Goal: Task Accomplishment & Management: Manage account settings

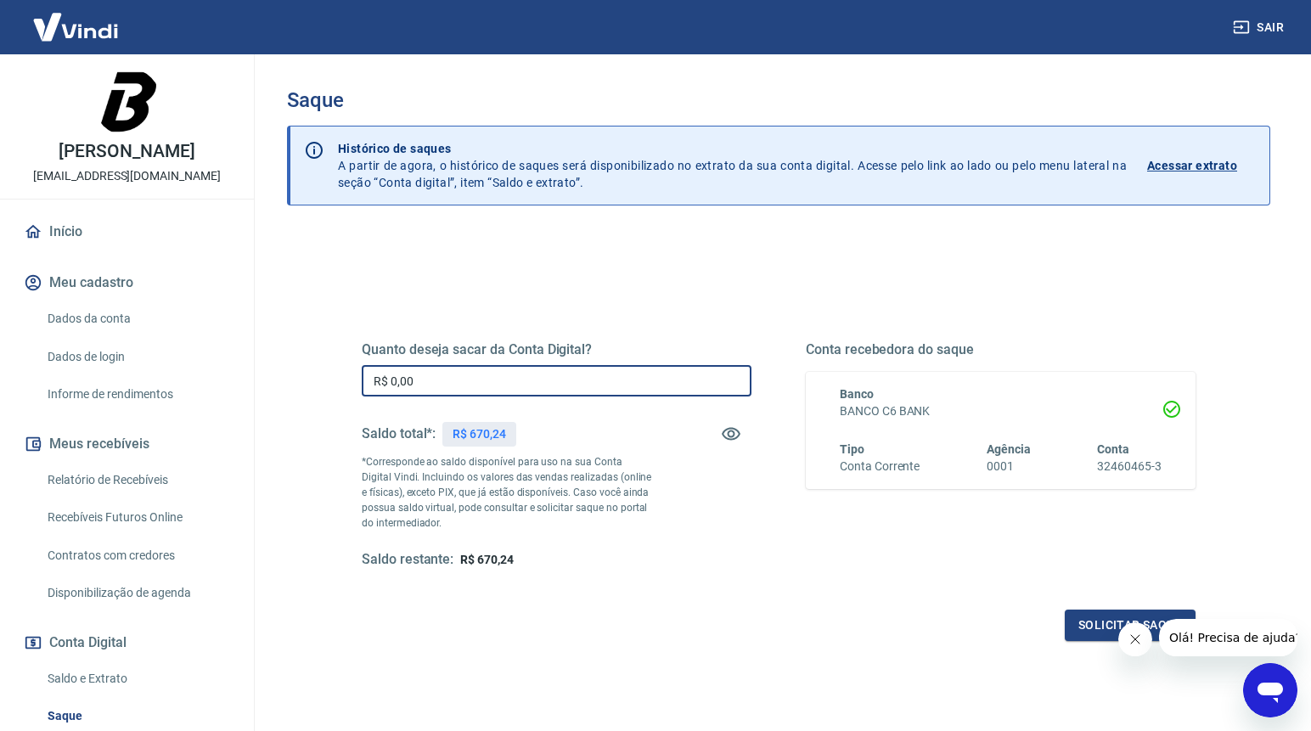
drag, startPoint x: 454, startPoint y: 384, endPoint x: 358, endPoint y: 380, distance: 95.2
click at [358, 380] on div "Quanto deseja sacar da Conta Digital? R$ 0,00 ​ Saldo total*: R$ 670,24 *Corres…" at bounding box center [778, 464] width 875 height 395
type input "R$ 650,00"
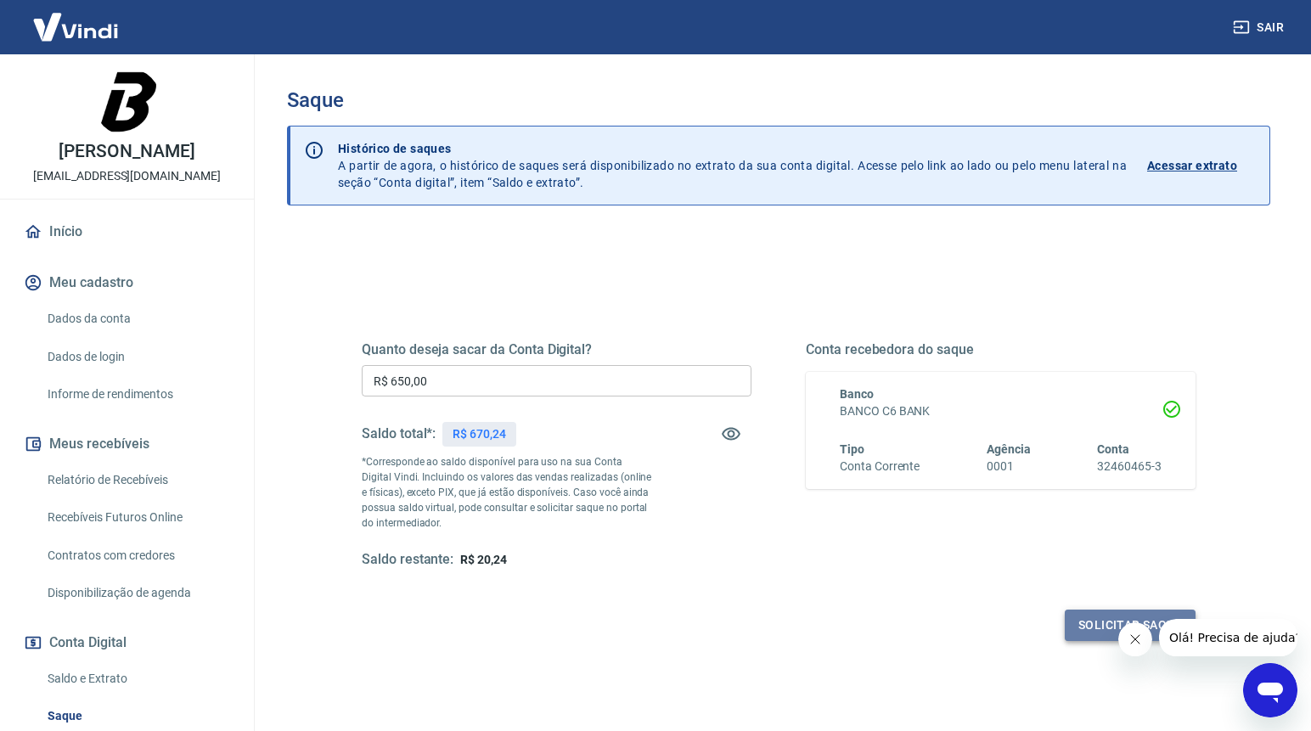
click at [1080, 626] on button "Solicitar saque" at bounding box center [1130, 625] width 131 height 31
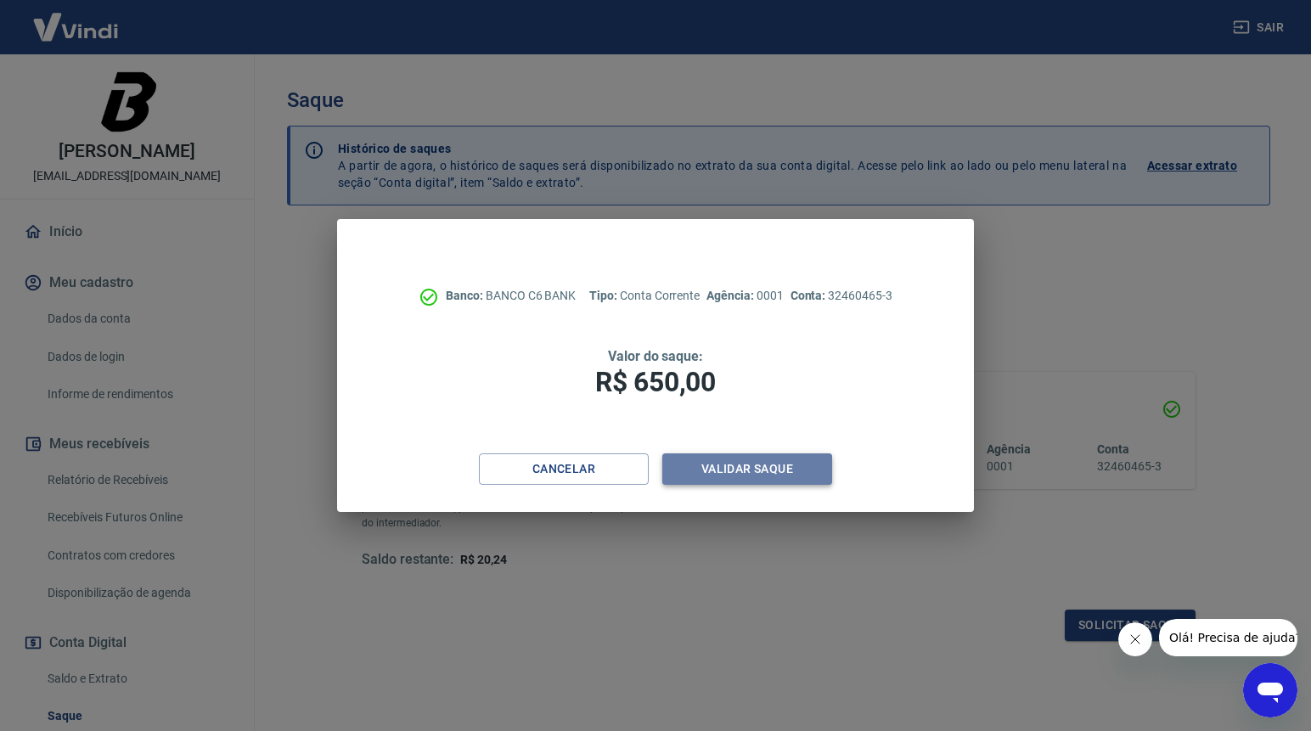
click at [695, 467] on button "Validar saque" at bounding box center [747, 469] width 170 height 31
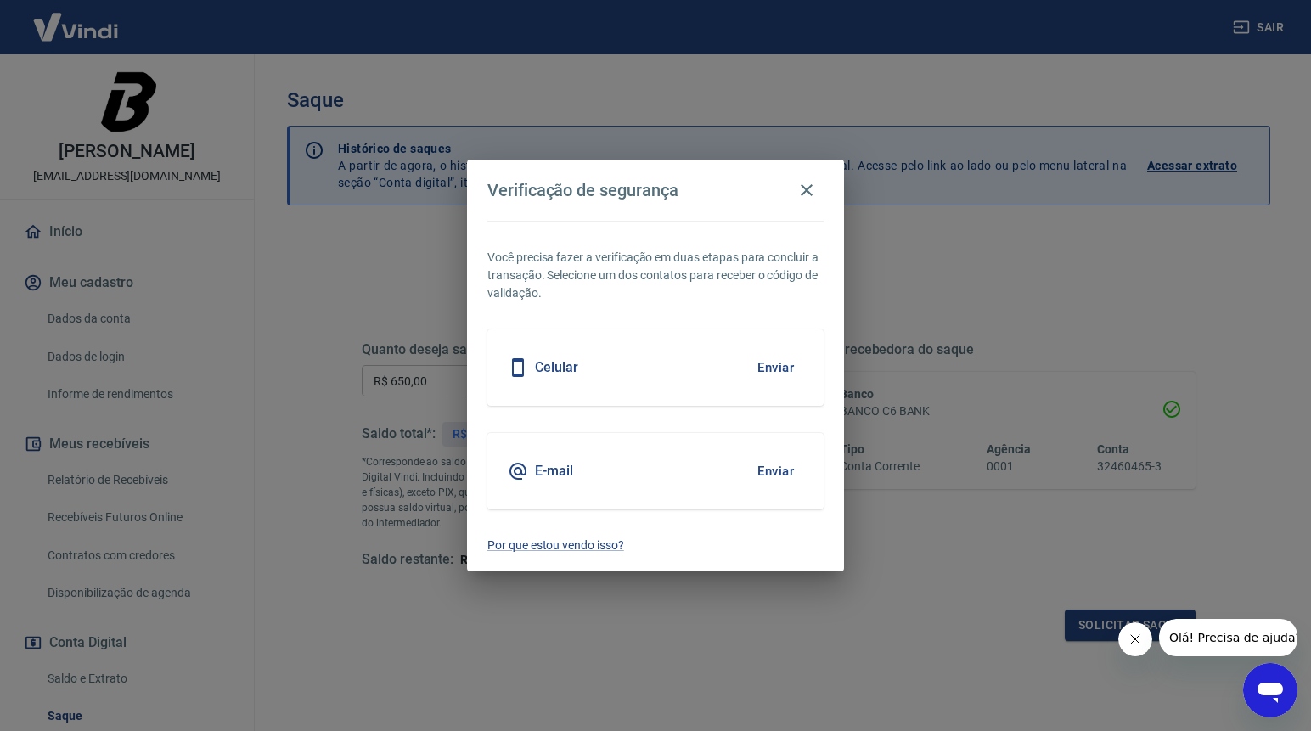
click at [564, 371] on h5 "Celular" at bounding box center [556, 367] width 43 height 17
click at [775, 370] on button "Enviar" at bounding box center [775, 368] width 55 height 36
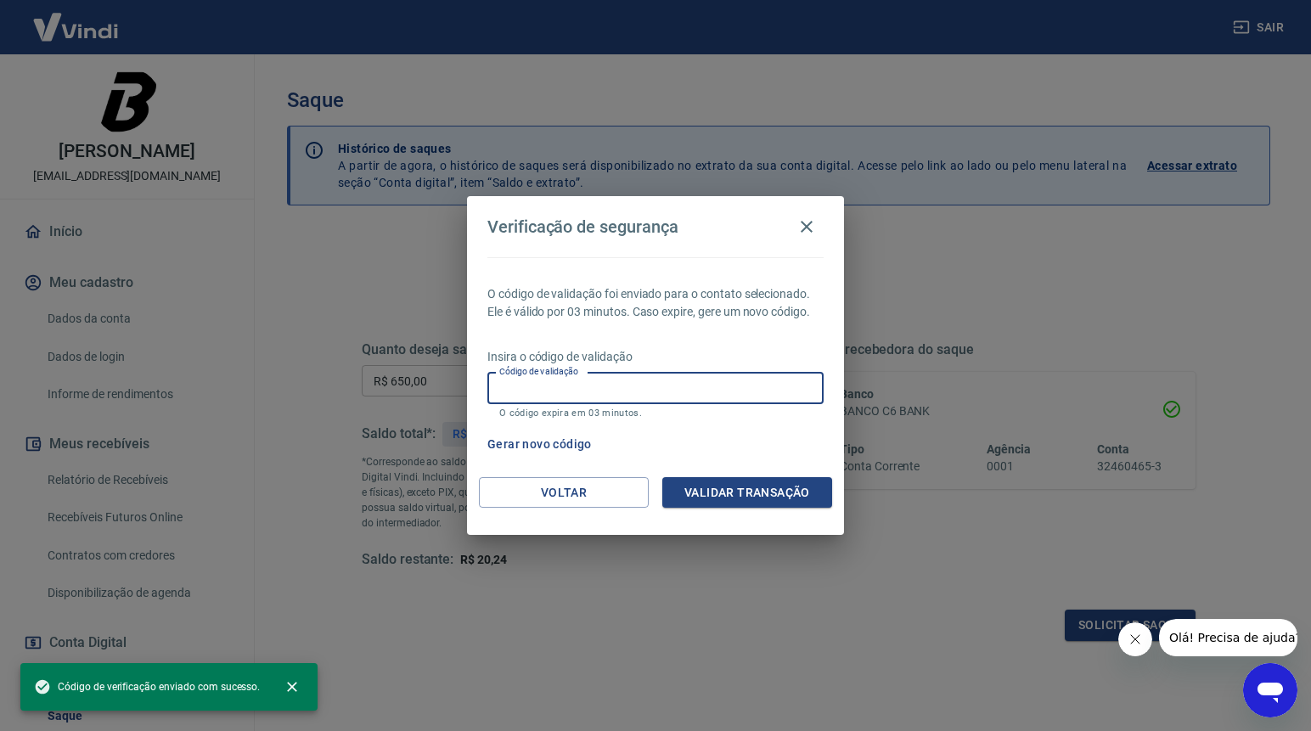
click at [595, 392] on input "Código de validação" at bounding box center [656, 388] width 336 height 31
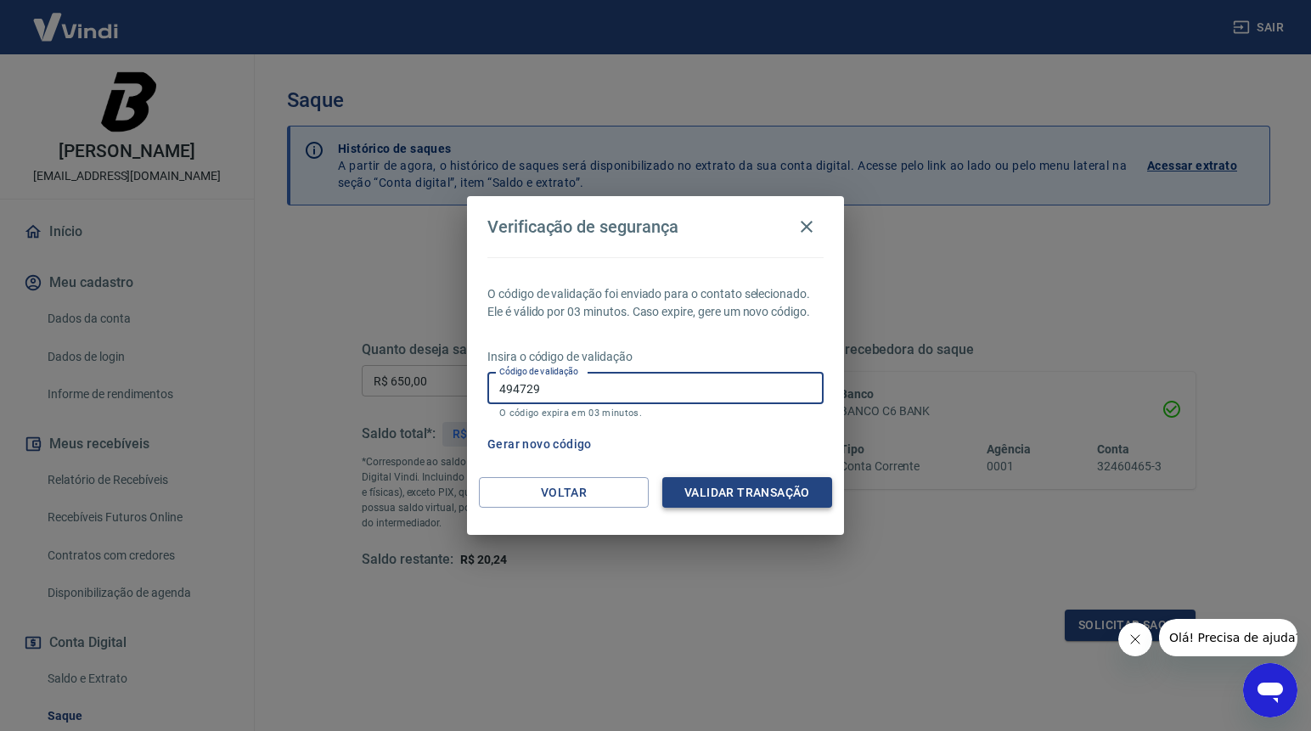
type input "494729"
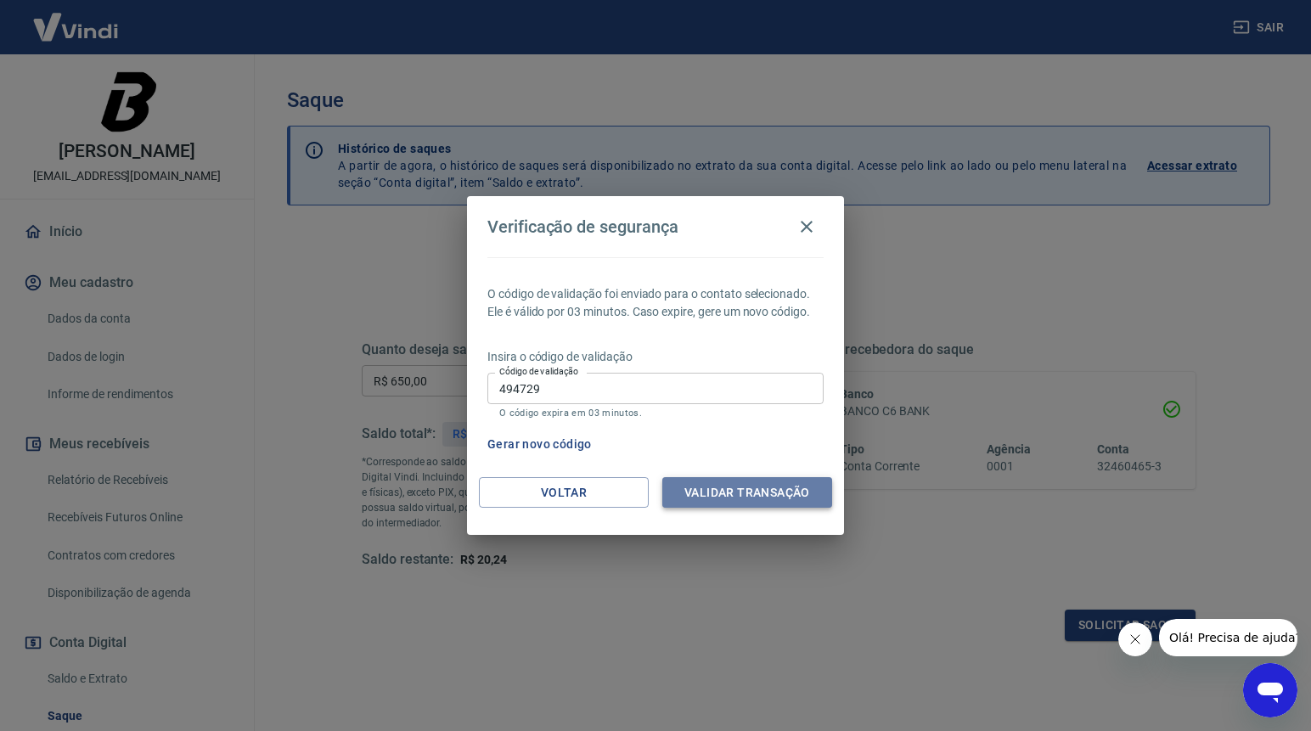
click at [778, 499] on button "Validar transação" at bounding box center [747, 492] width 170 height 31
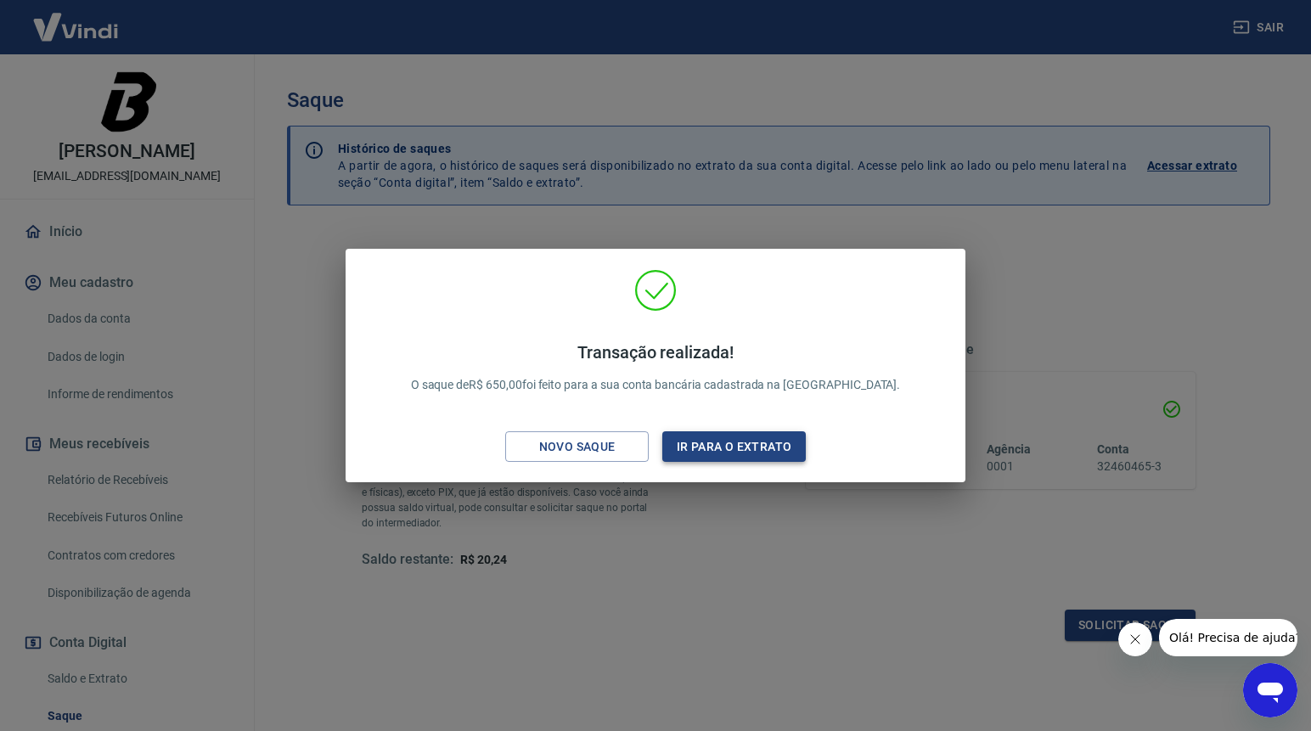
click at [716, 443] on button "Ir para o extrato" at bounding box center [734, 446] width 144 height 31
